Goal: Information Seeking & Learning: Learn about a topic

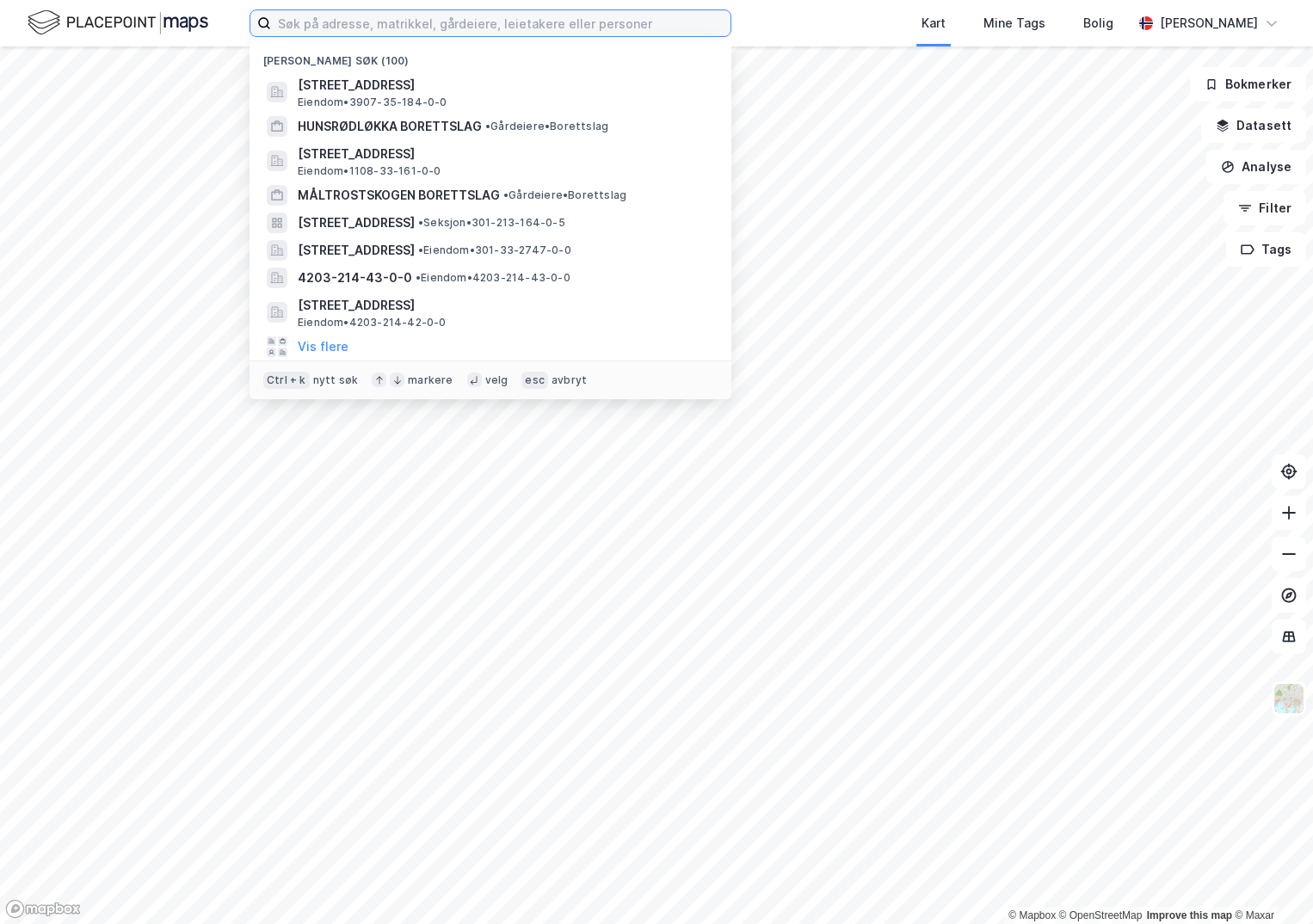
click at [296, 30] on input at bounding box center [500, 23] width 460 height 26
paste input "301-231/254/0/0"
type input "301-231/254/0/0"
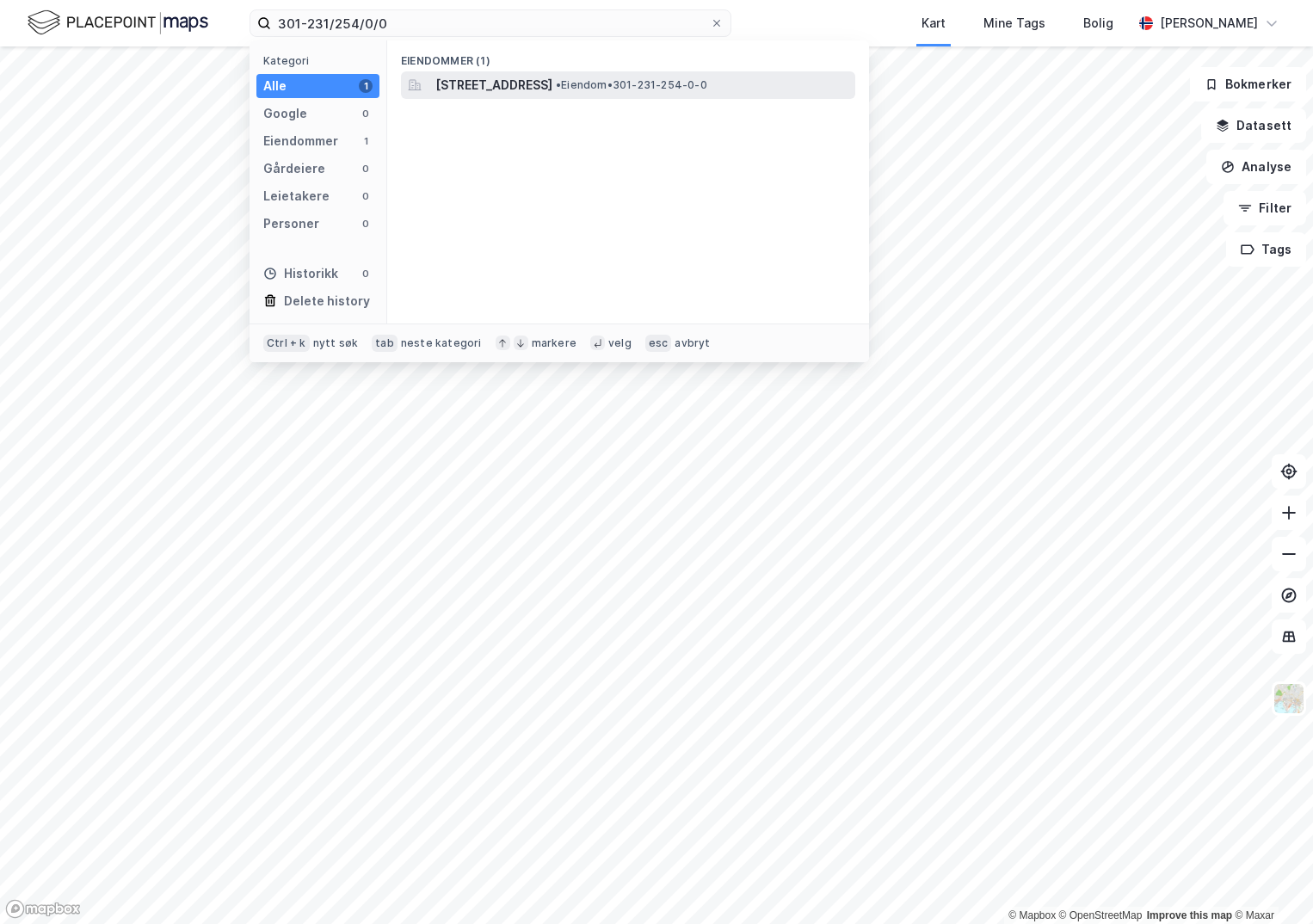
click at [520, 83] on span "[STREET_ADDRESS]" at bounding box center [493, 84] width 117 height 20
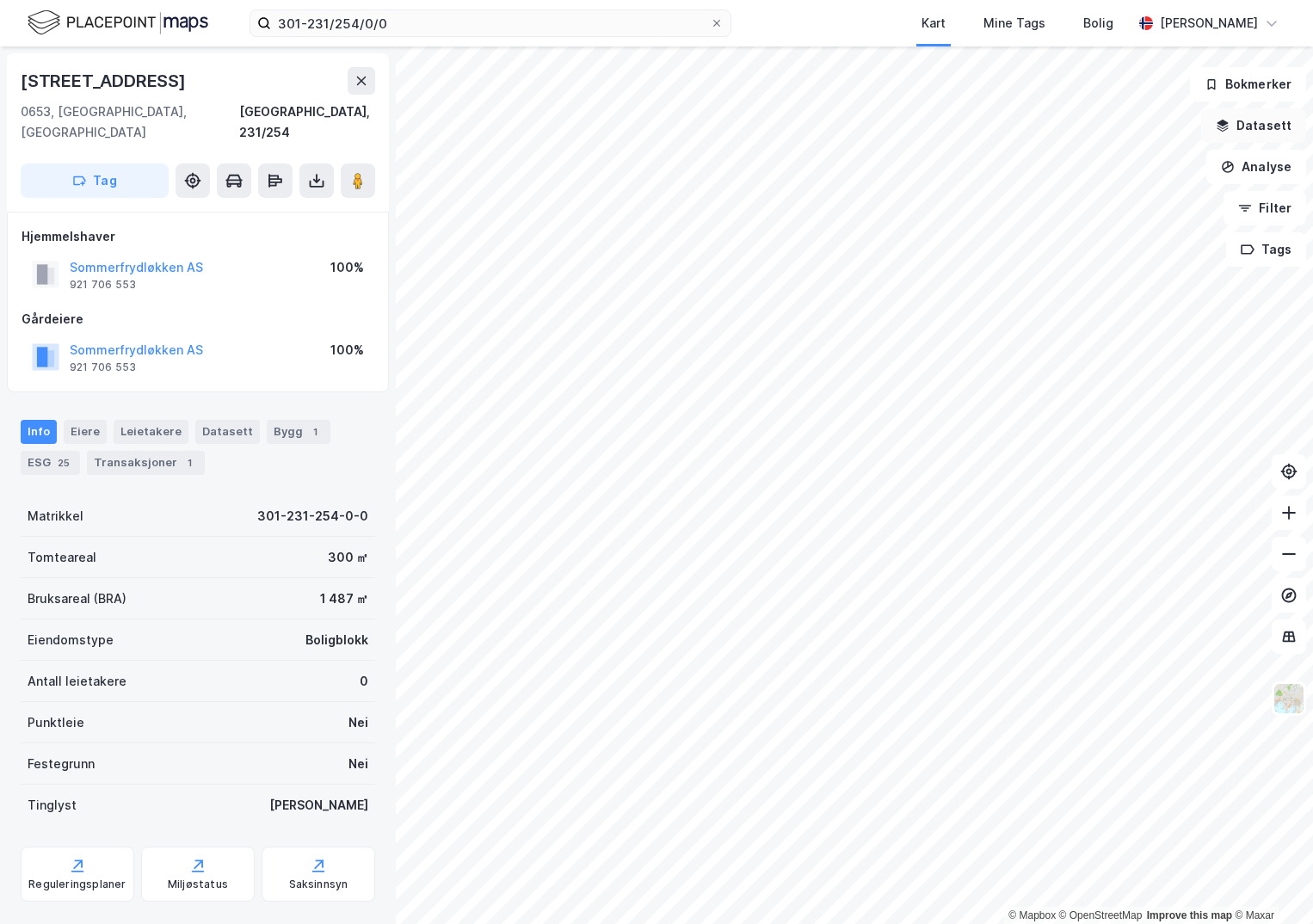
click at [1241, 131] on button "Datasett" at bounding box center [1254, 126] width 105 height 35
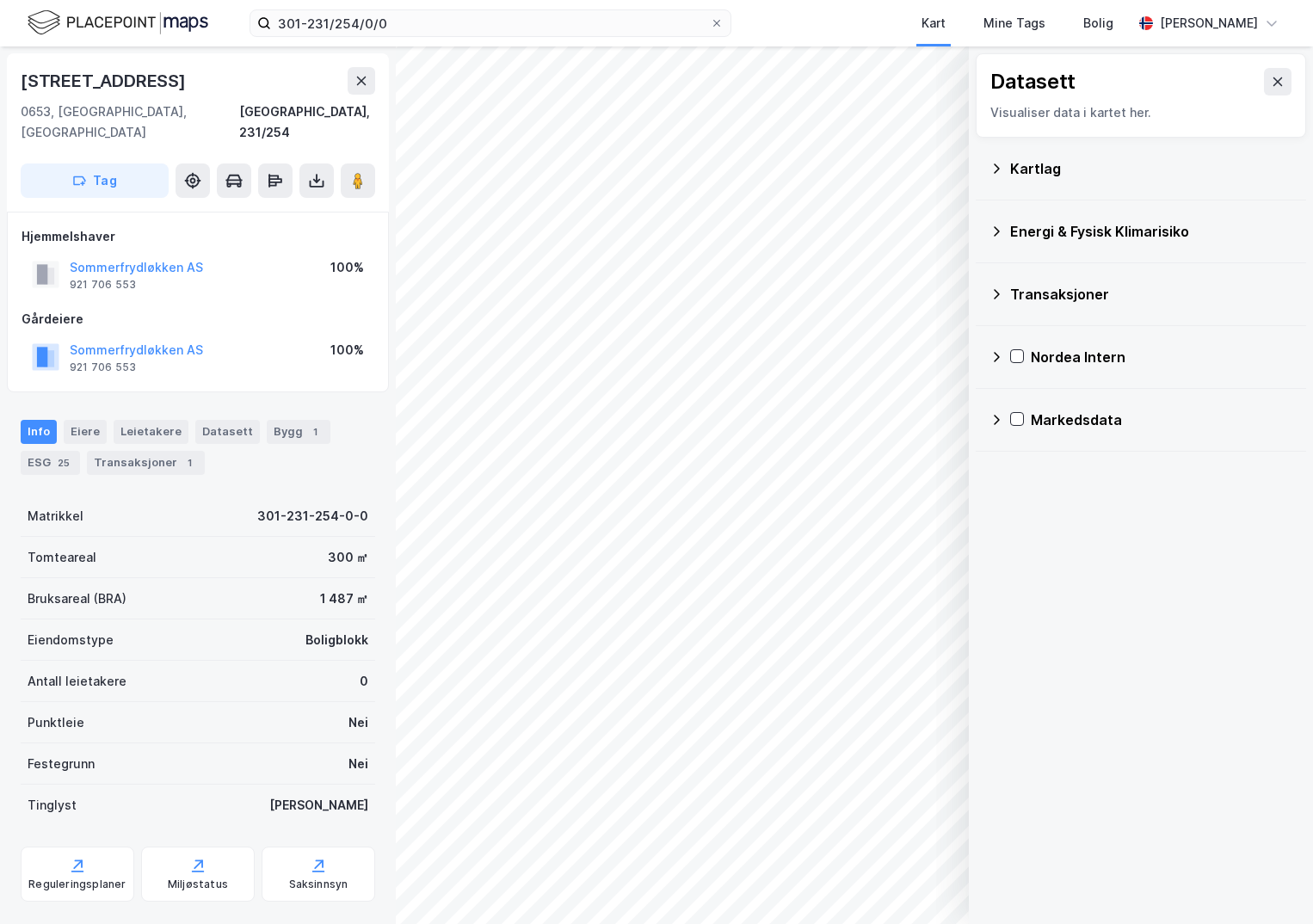
click at [1016, 171] on div "Kartlag" at bounding box center [1151, 168] width 283 height 20
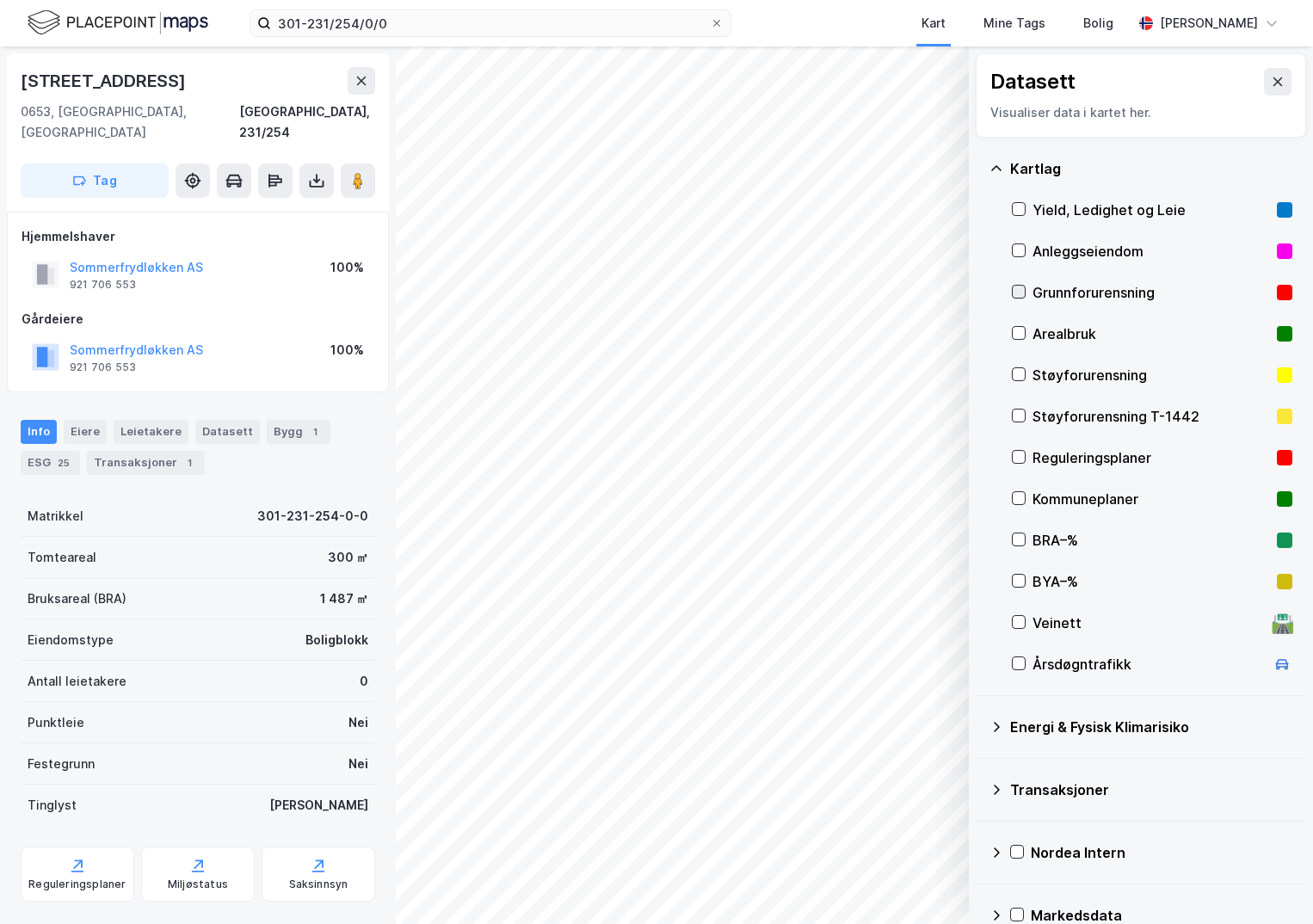
click at [1018, 292] on icon at bounding box center [1019, 291] width 12 height 12
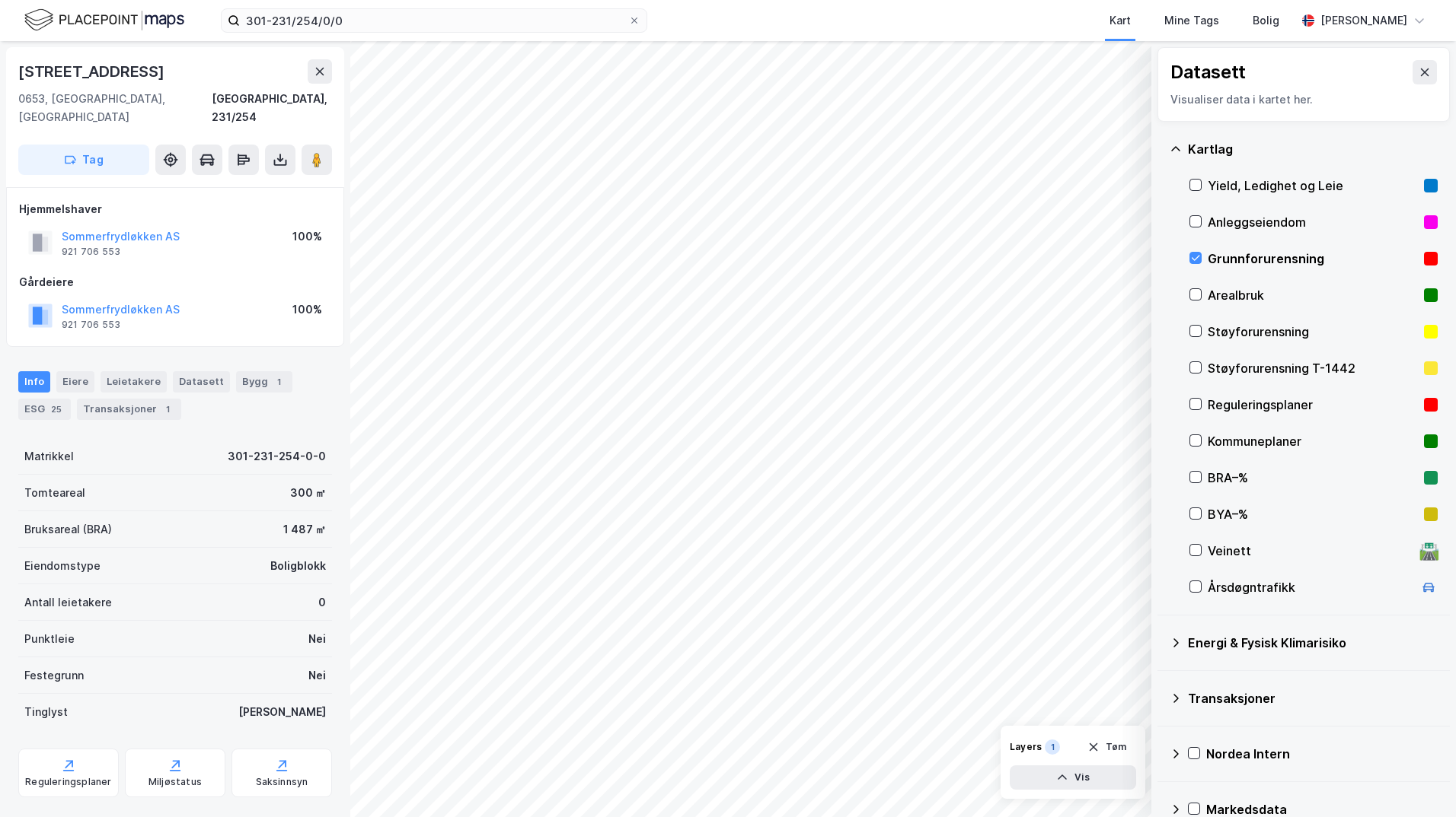
click at [1161, 641] on icon at bounding box center [1175, 642] width 12 height 12
click at [1161, 678] on div at bounding box center [1214, 678] width 12 height 12
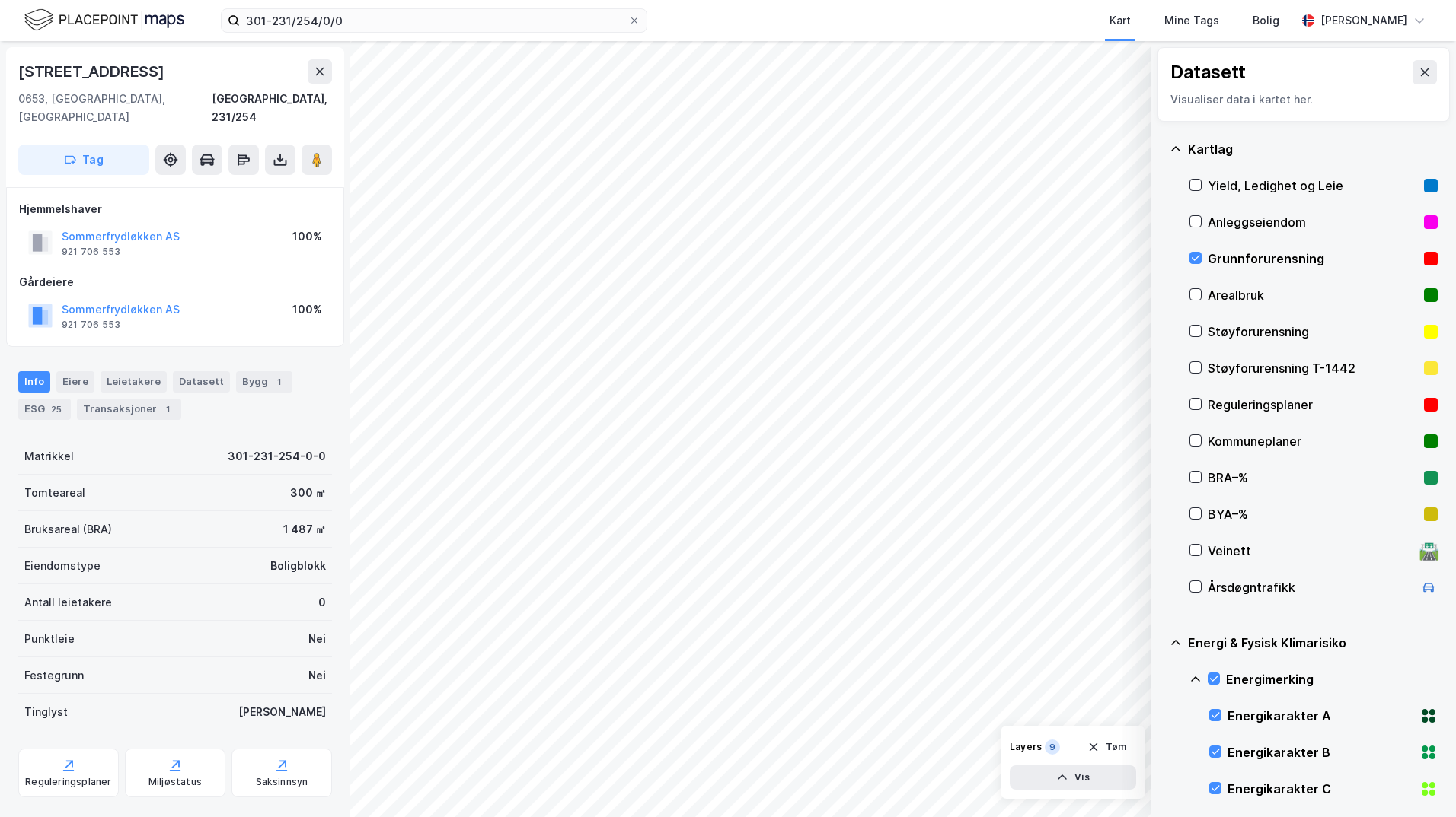
click at [1161, 678] on icon at bounding box center [1195, 679] width 9 height 5
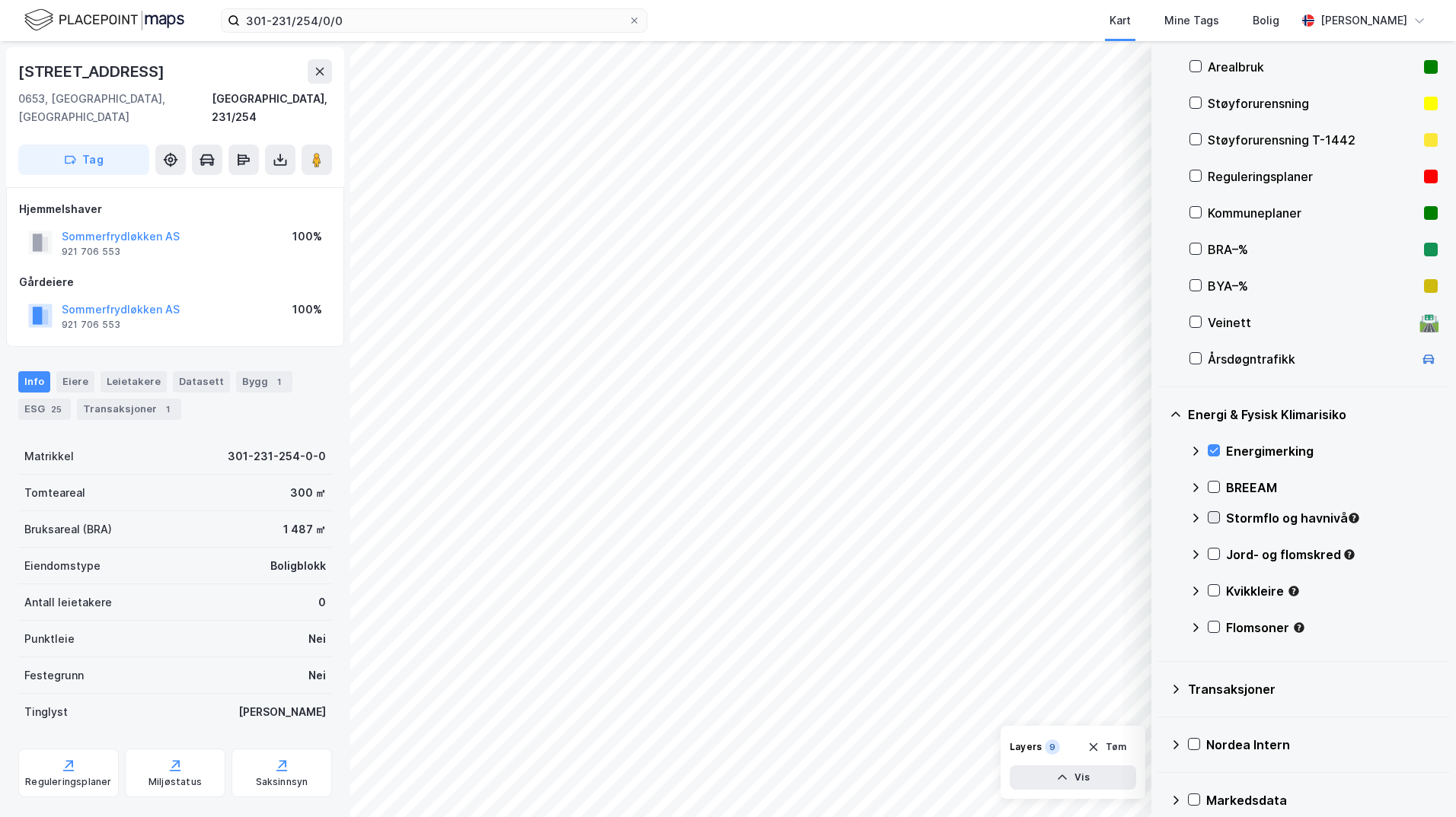
click at [1161, 519] on icon at bounding box center [1214, 518] width 9 height 5
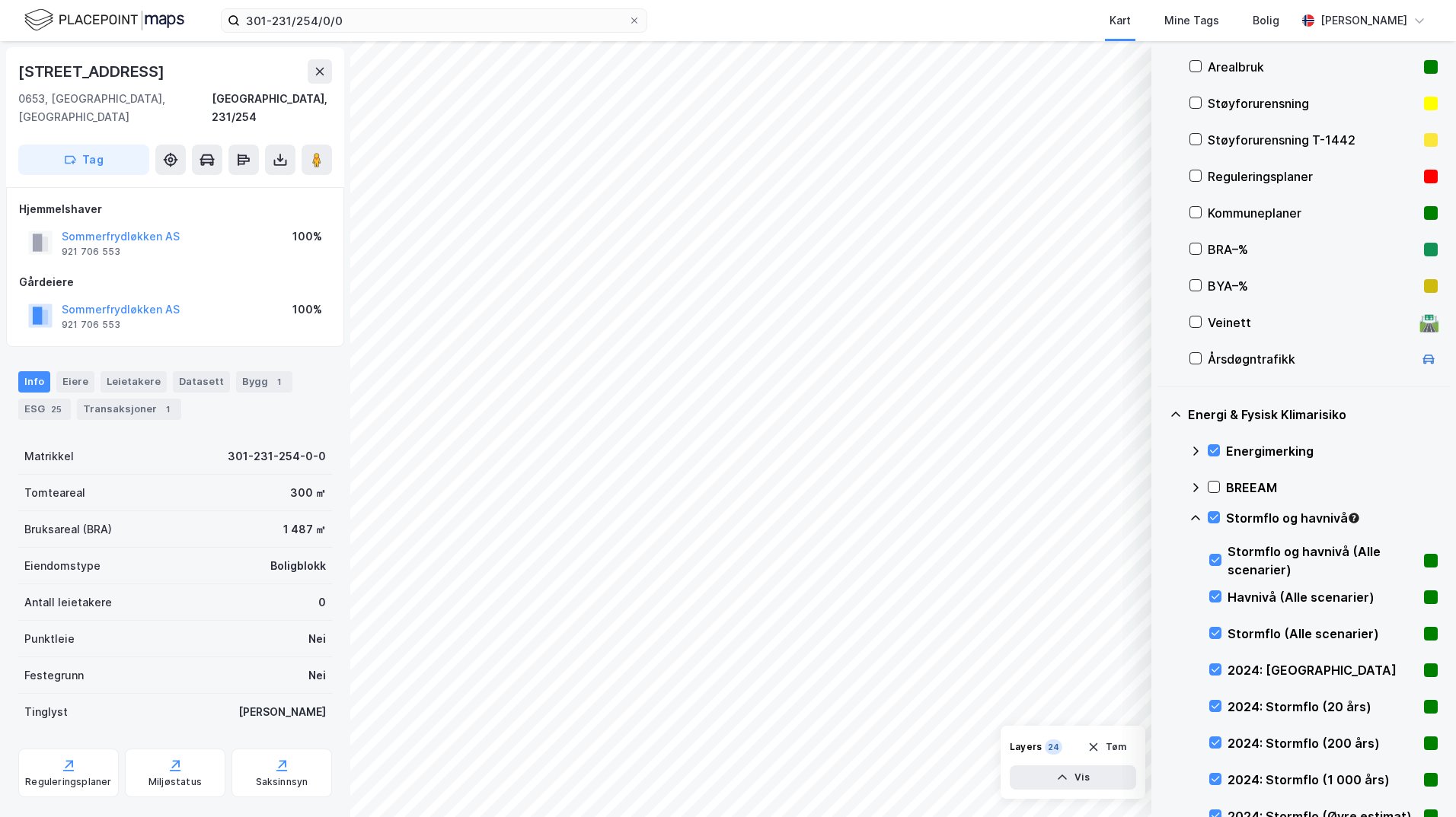
click at [1161, 518] on icon at bounding box center [1195, 518] width 12 height 12
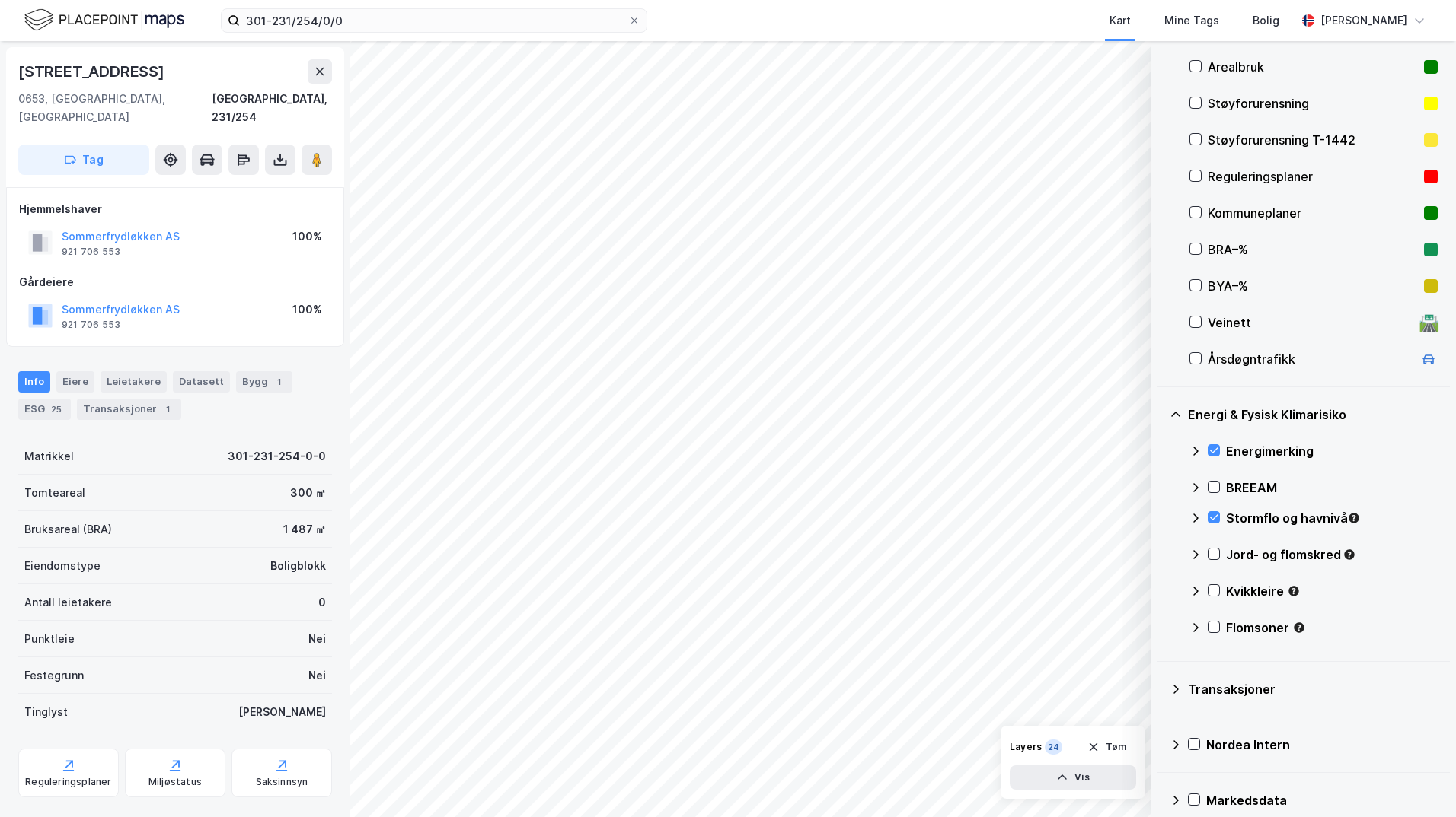
click at [1161, 550] on icon at bounding box center [1214, 554] width 10 height 10
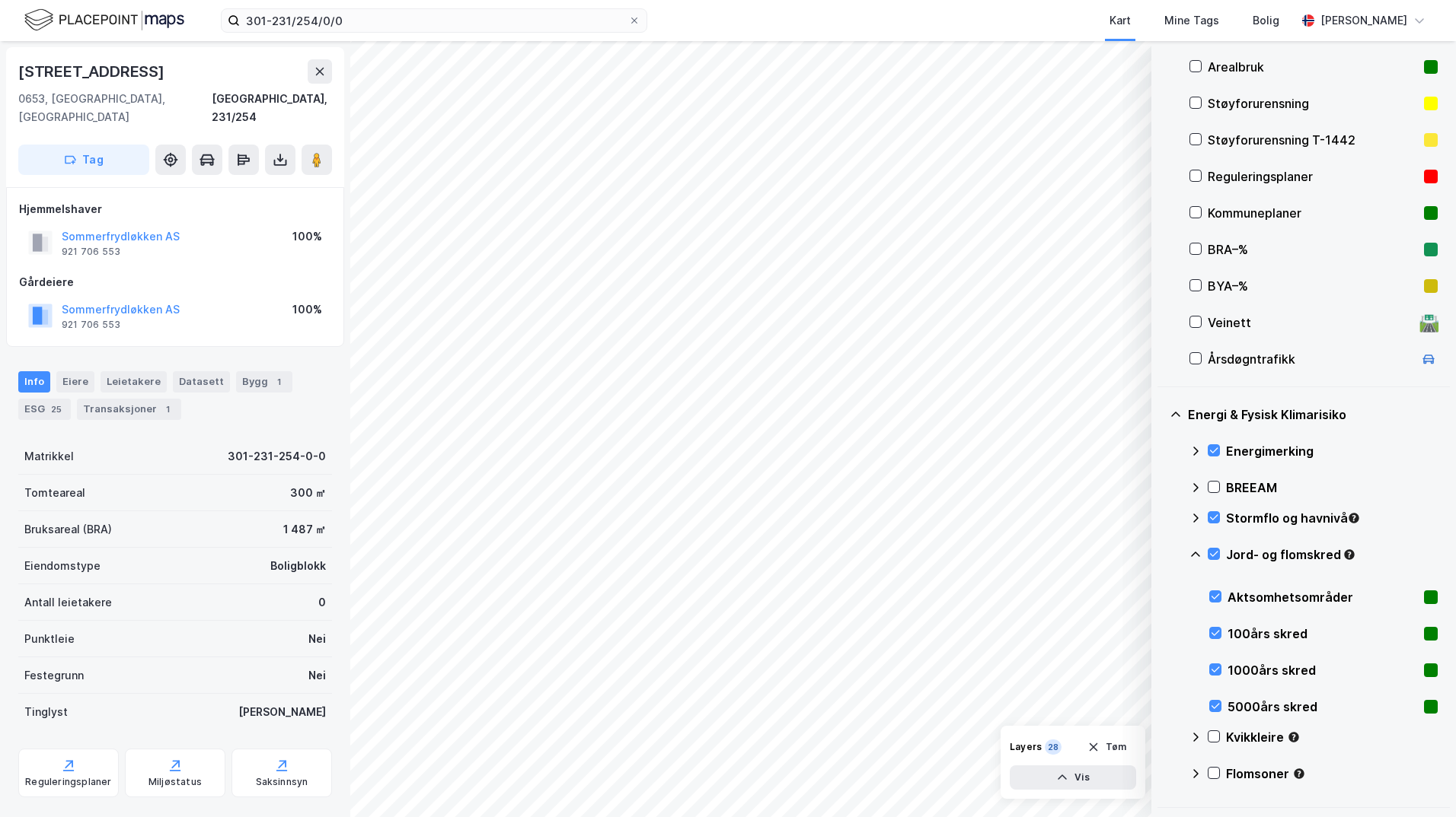
click at [1161, 552] on icon at bounding box center [1195, 554] width 12 height 12
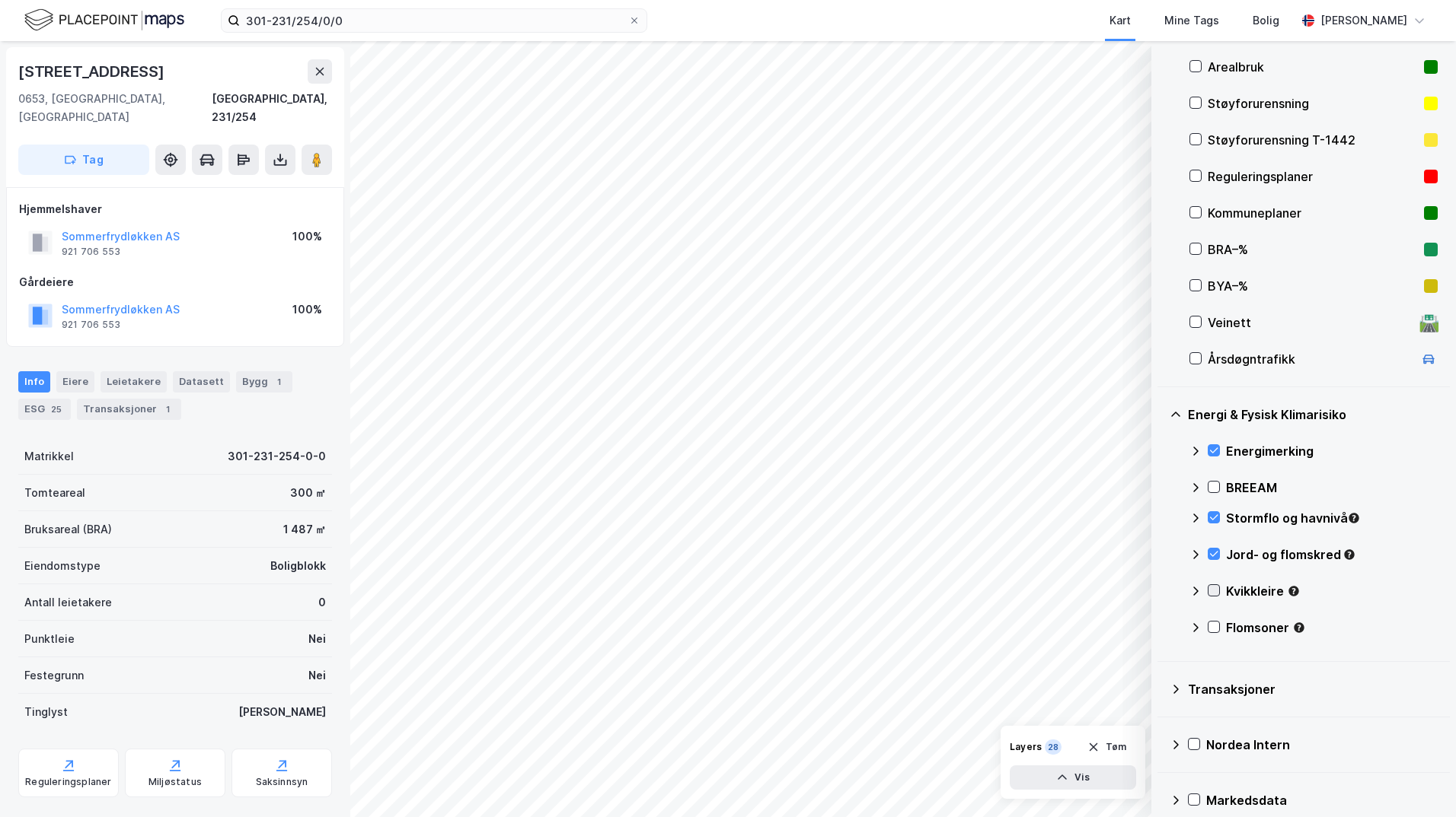
click at [1161, 588] on icon at bounding box center [1214, 590] width 10 height 10
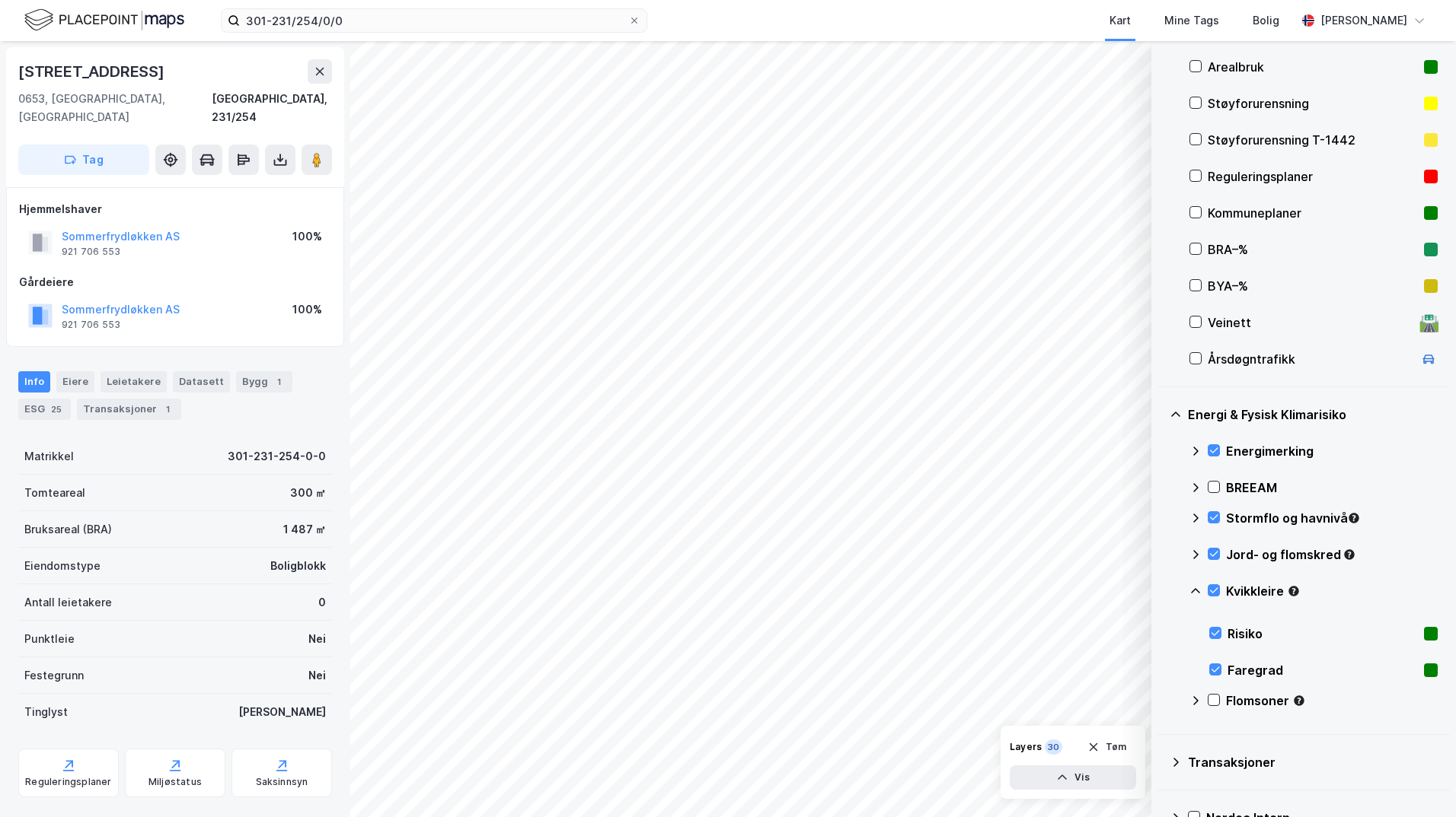
click at [1161, 590] on icon at bounding box center [1195, 591] width 9 height 5
click at [1161, 624] on icon at bounding box center [1214, 627] width 10 height 10
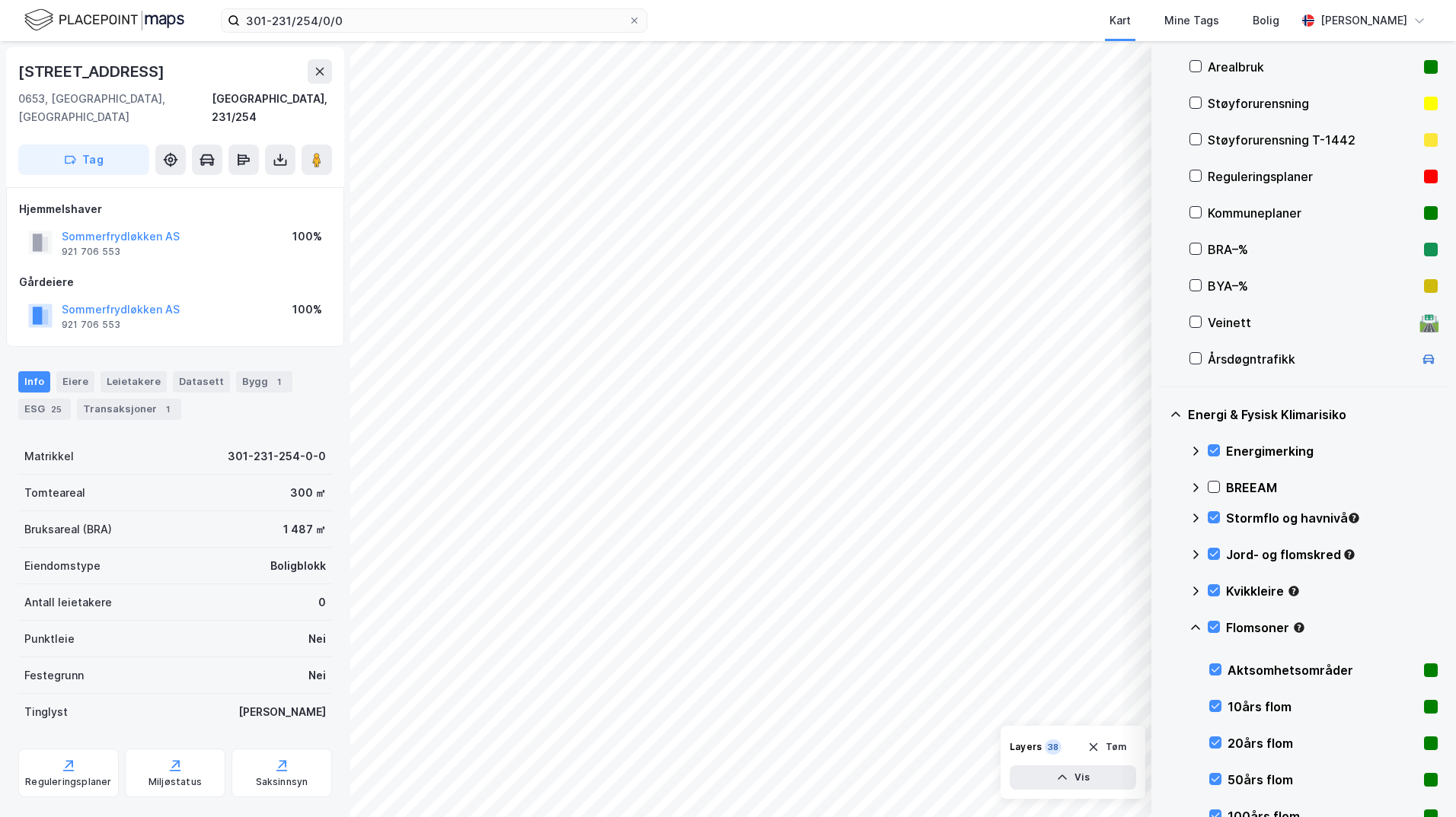
click at [1161, 630] on icon at bounding box center [1195, 628] width 12 height 12
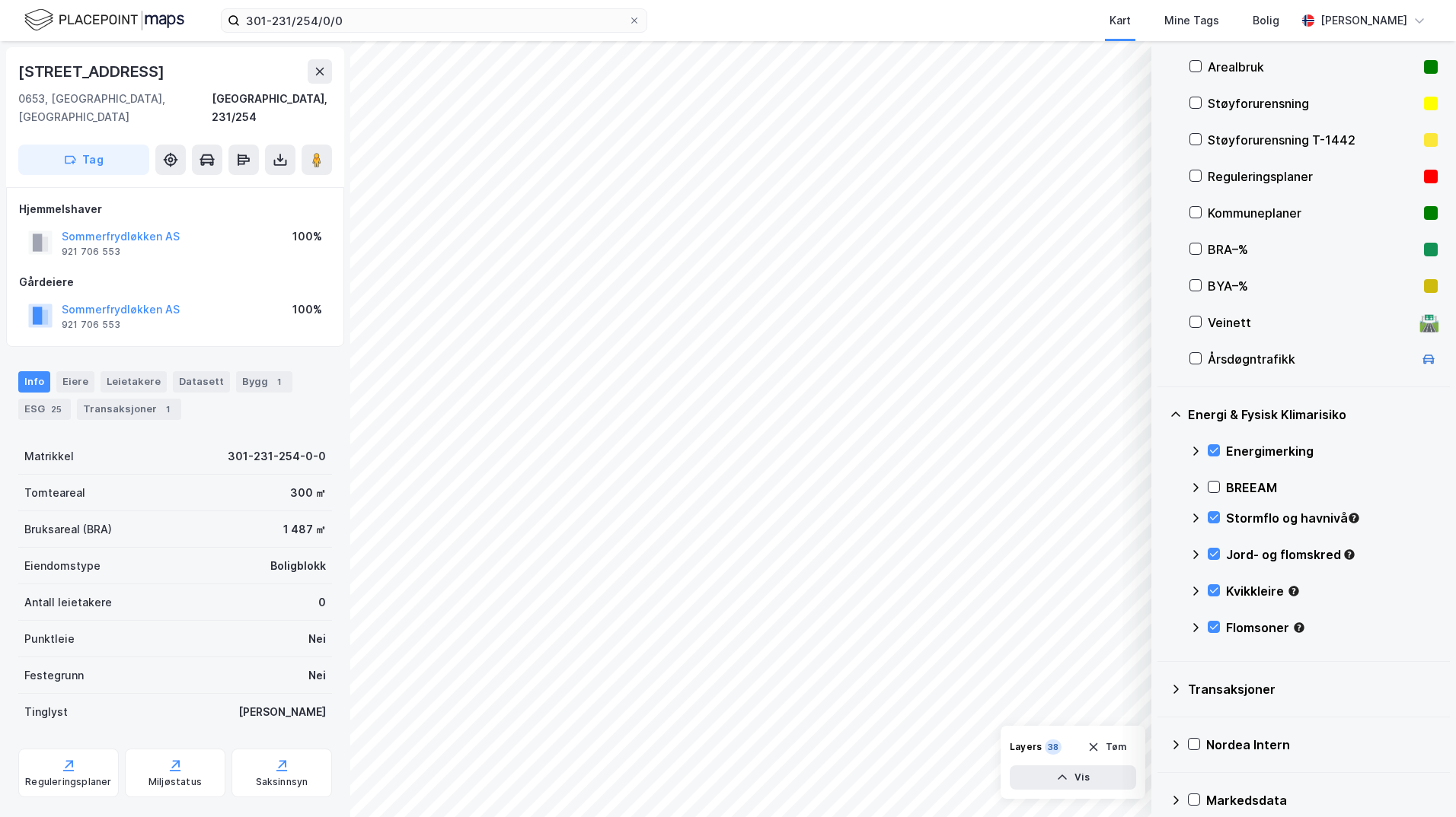
scroll to position [76, 0]
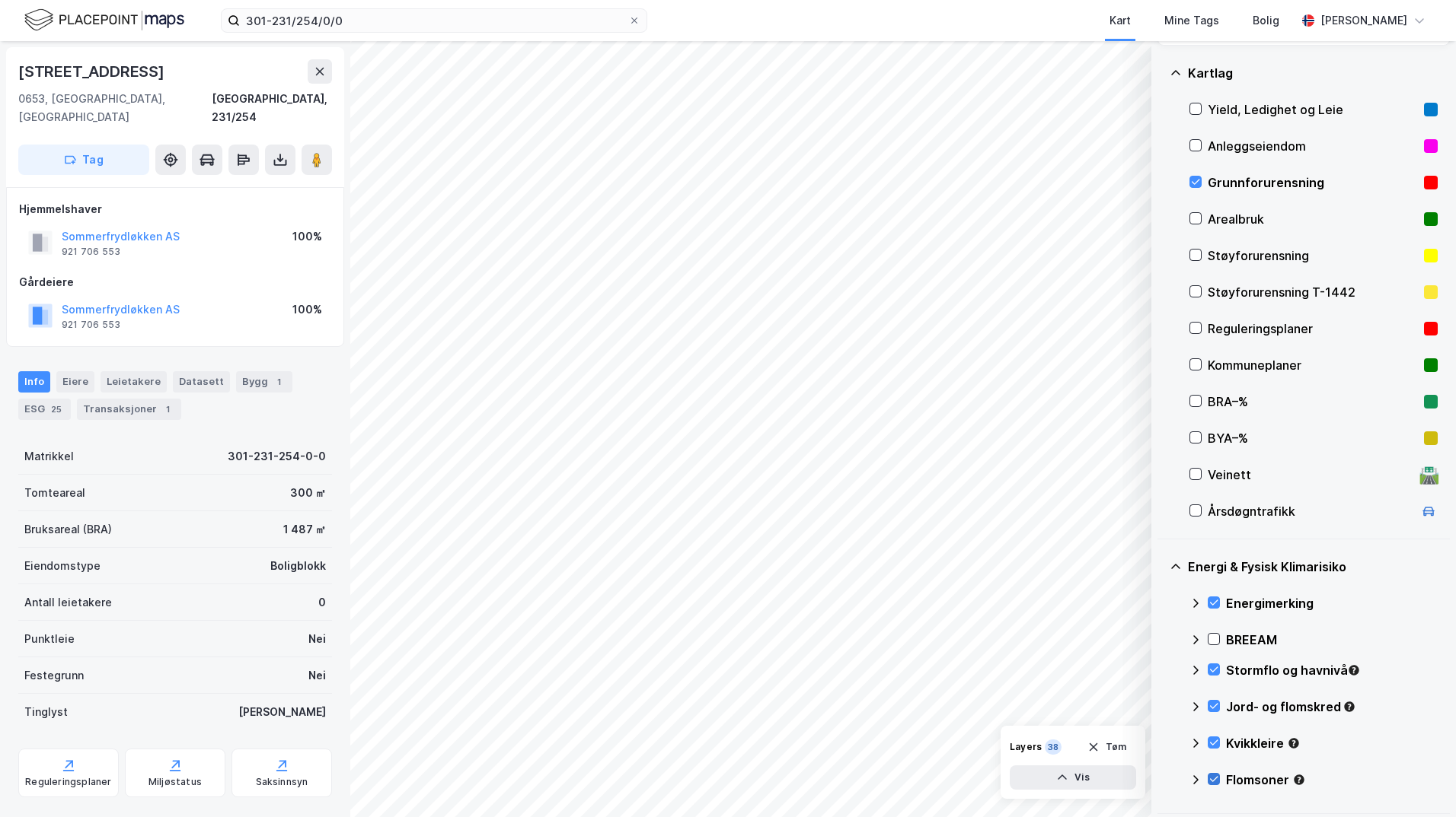
click at [1161, 779] on icon at bounding box center [1214, 779] width 10 height 10
click at [1161, 779] on icon at bounding box center [1195, 779] width 9 height 5
